Goal: Task Accomplishment & Management: Manage account settings

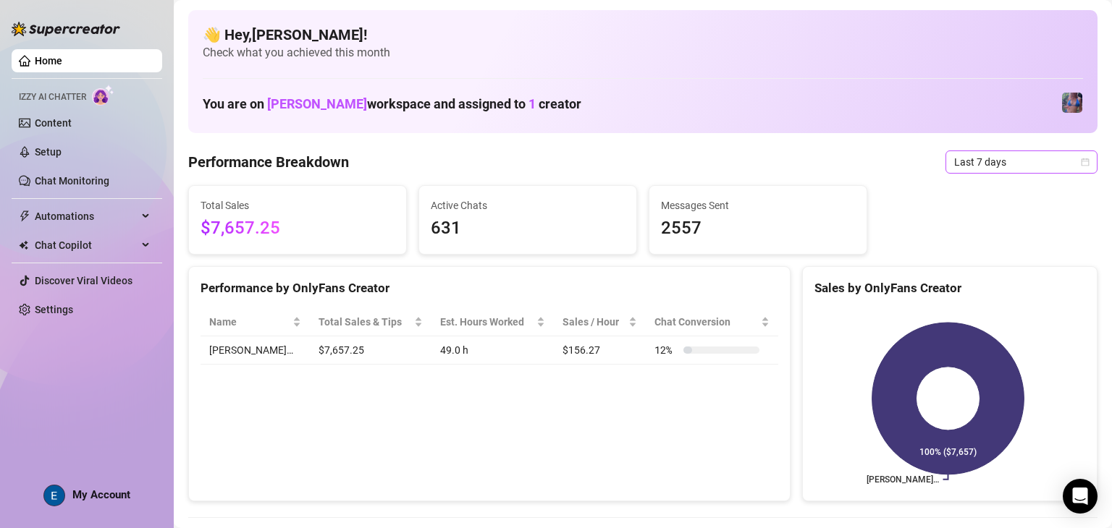
click at [1014, 166] on span "Last 7 days" at bounding box center [1021, 162] width 135 height 22
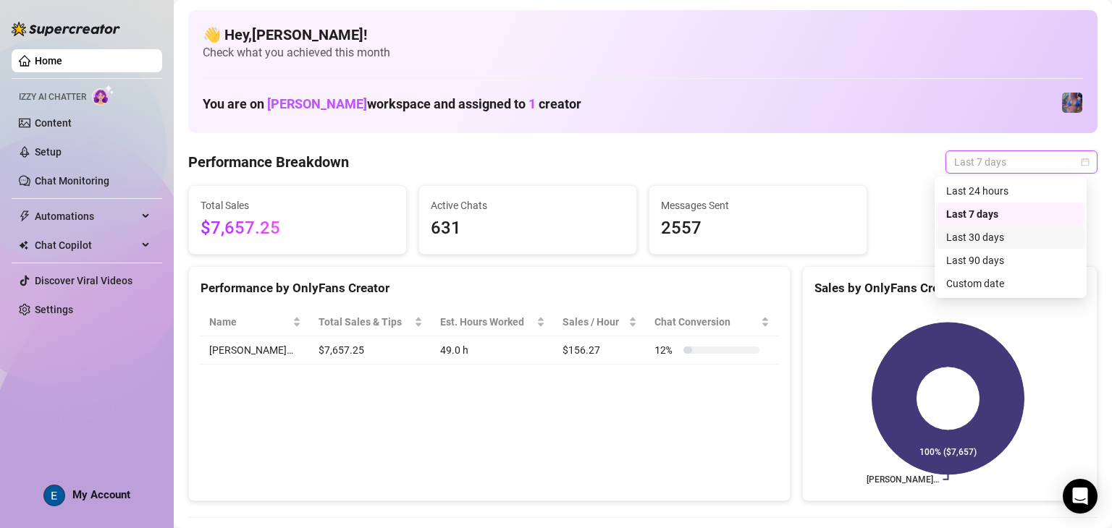
click at [999, 242] on div "Last 30 days" at bounding box center [1010, 237] width 129 height 16
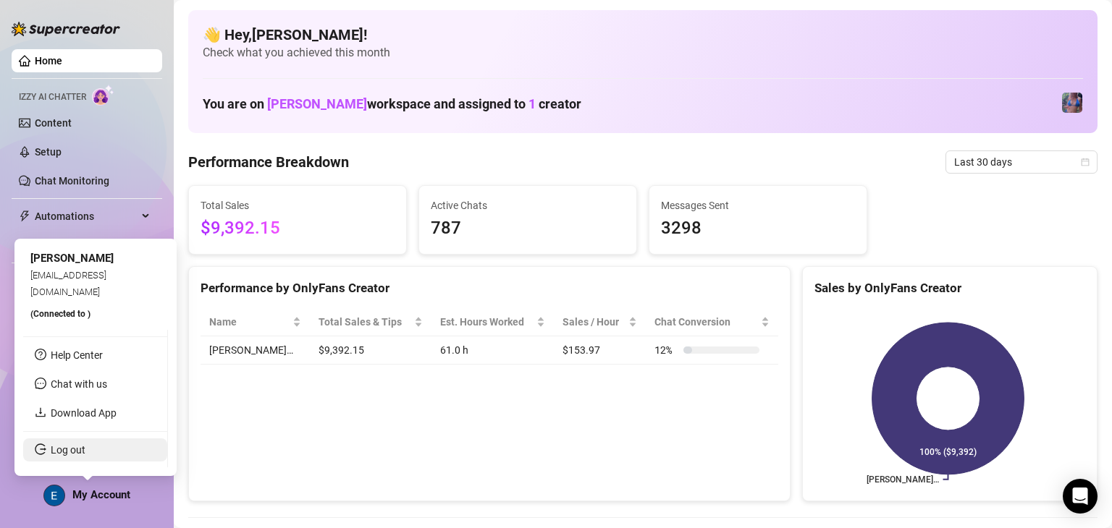
click at [85, 444] on link "Log out" at bounding box center [68, 450] width 35 height 12
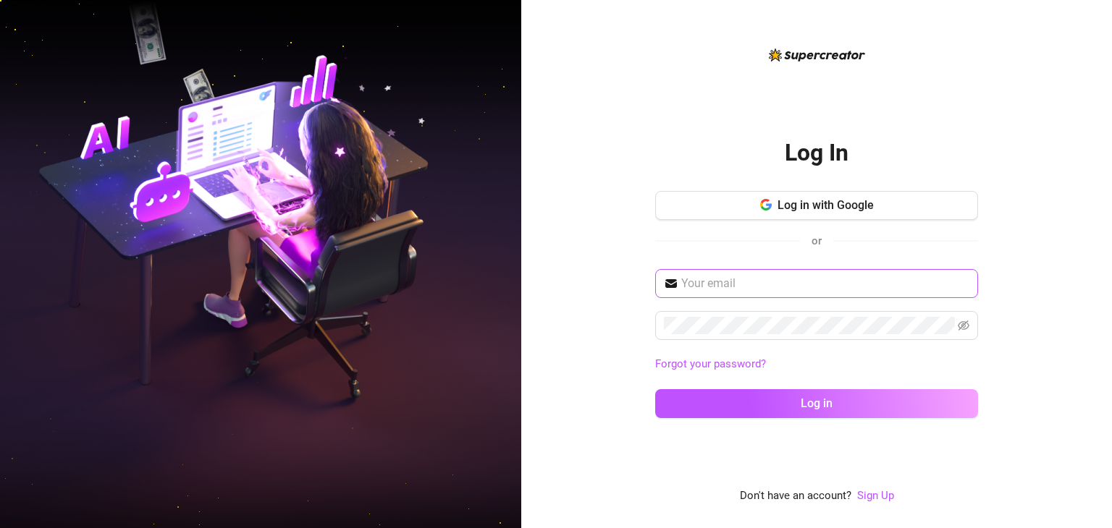
click at [861, 294] on span at bounding box center [816, 283] width 323 height 29
click at [866, 287] on input "text" at bounding box center [825, 283] width 288 height 17
type input "[EMAIL_ADDRESS][DOMAIN_NAME]"
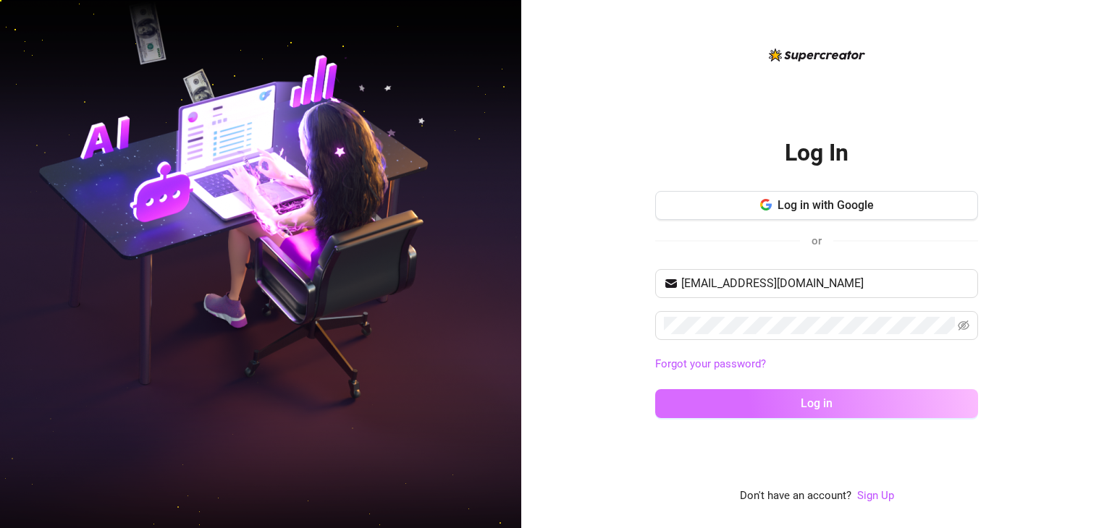
click at [869, 413] on button "Log in" at bounding box center [816, 403] width 323 height 29
